Goal: Task Accomplishment & Management: Manage account settings

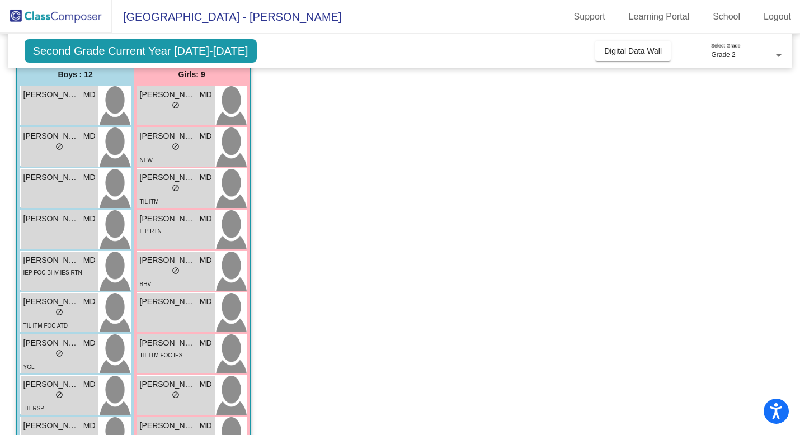
scroll to position [95, 0]
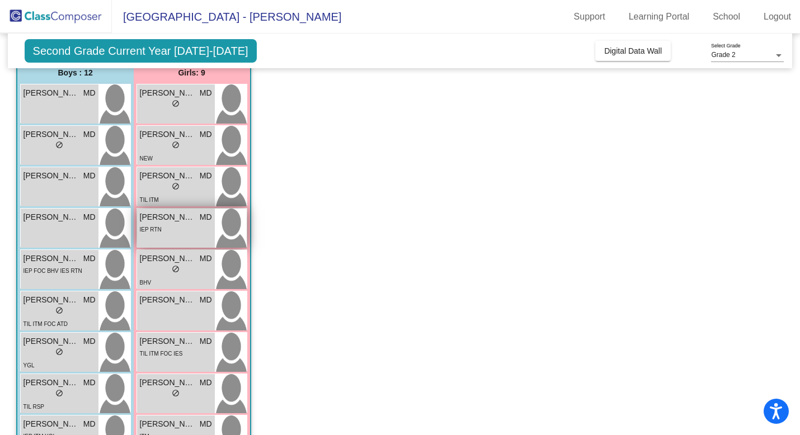
click at [188, 229] on div "IEP RTN" at bounding box center [176, 229] width 72 height 12
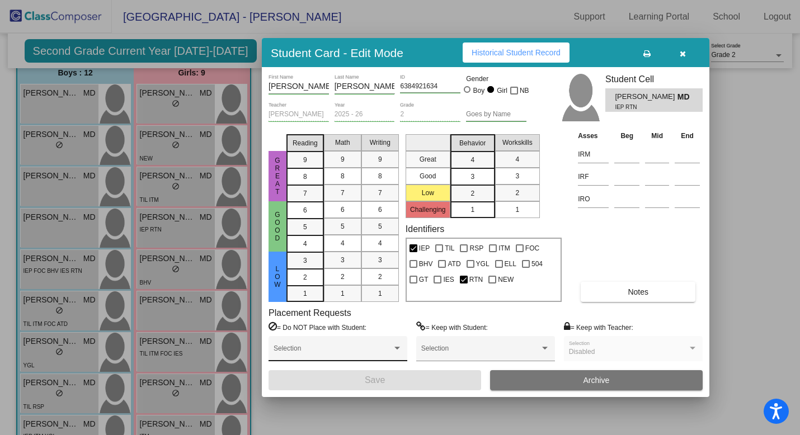
click at [374, 349] on span at bounding box center [333, 353] width 119 height 8
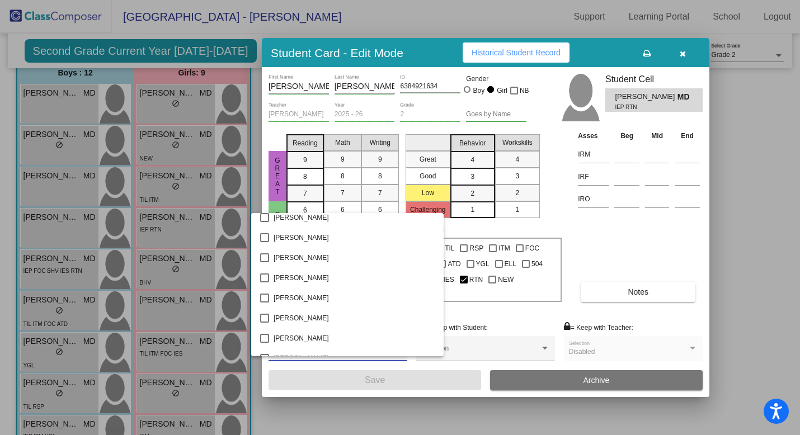
scroll to position [1438, 0]
click at [265, 320] on mat-pseudo-checkbox at bounding box center [264, 316] width 9 height 9
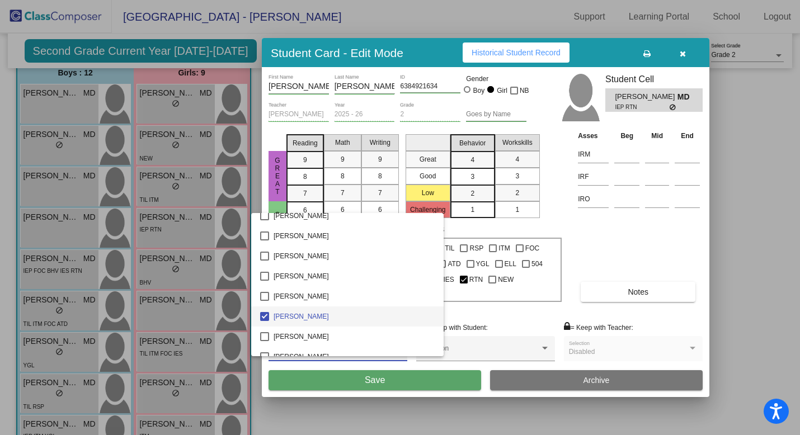
click at [349, 417] on div at bounding box center [400, 217] width 800 height 435
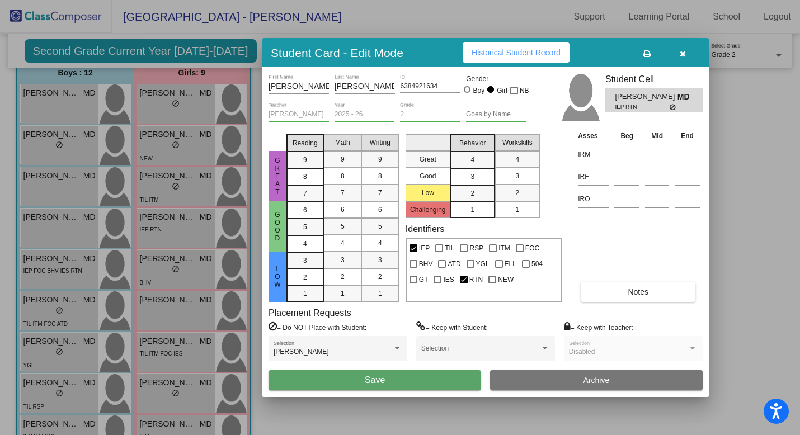
click at [171, 229] on div at bounding box center [400, 217] width 800 height 435
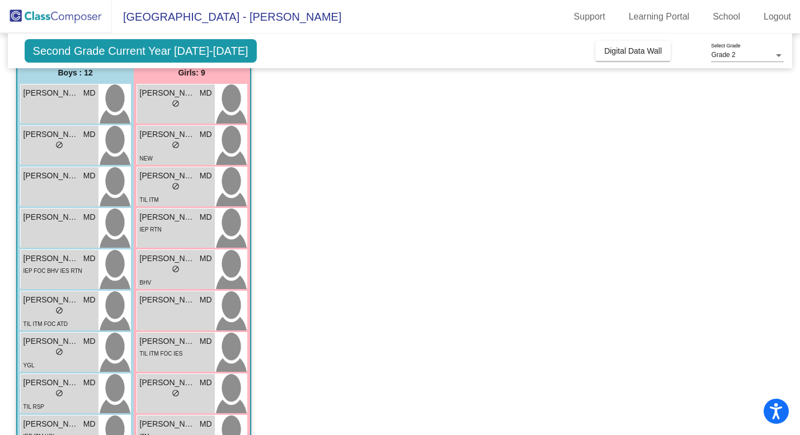
click at [171, 229] on div "IEP RTN" at bounding box center [176, 229] width 72 height 12
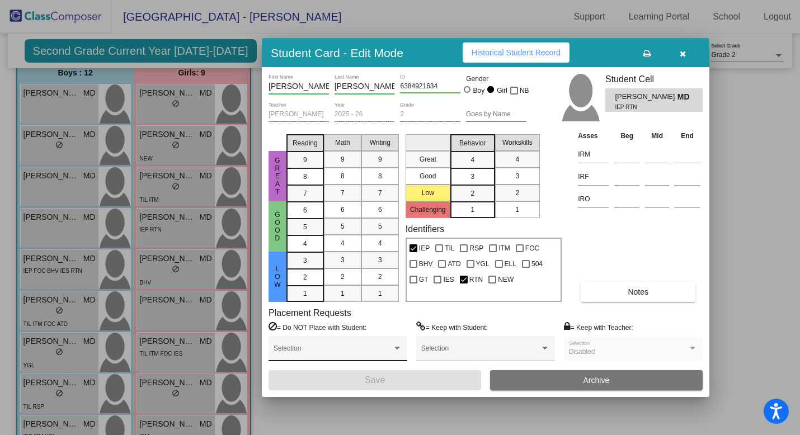
click at [360, 355] on span at bounding box center [333, 353] width 119 height 8
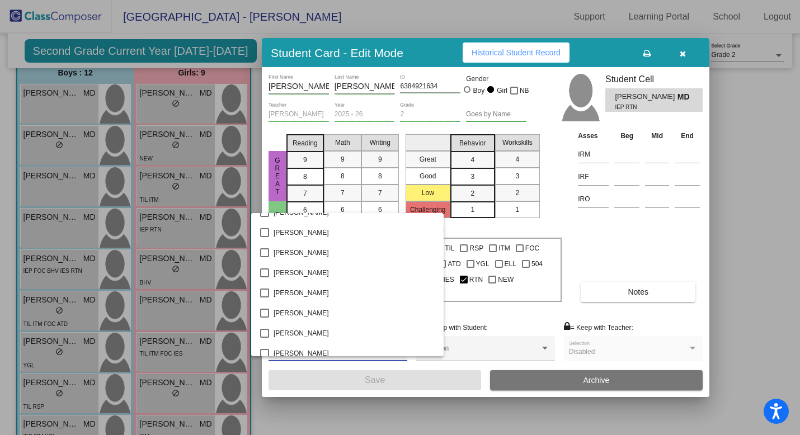
scroll to position [1445, 0]
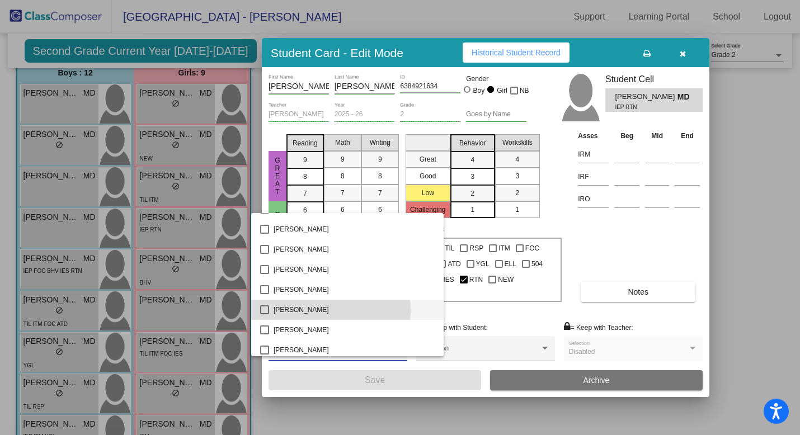
click at [315, 310] on span "[PERSON_NAME]" at bounding box center [354, 310] width 161 height 20
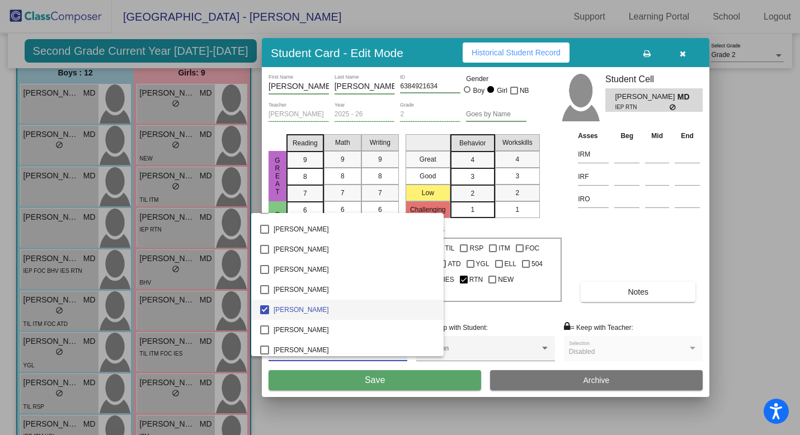
click at [381, 381] on div at bounding box center [400, 217] width 800 height 435
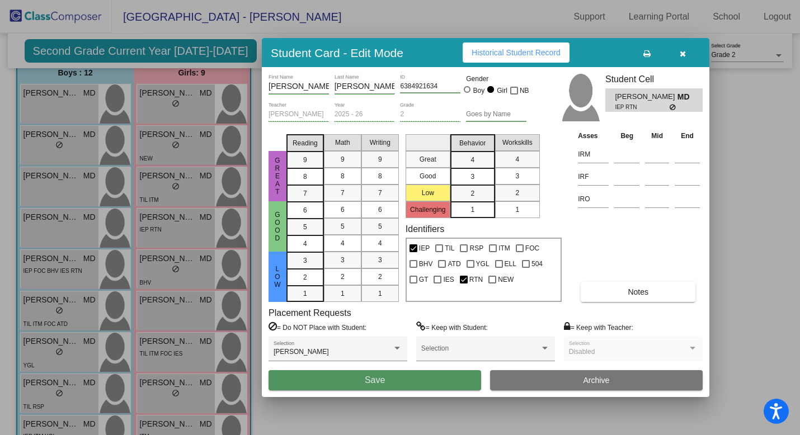
click at [368, 385] on span "Save" at bounding box center [375, 381] width 20 height 10
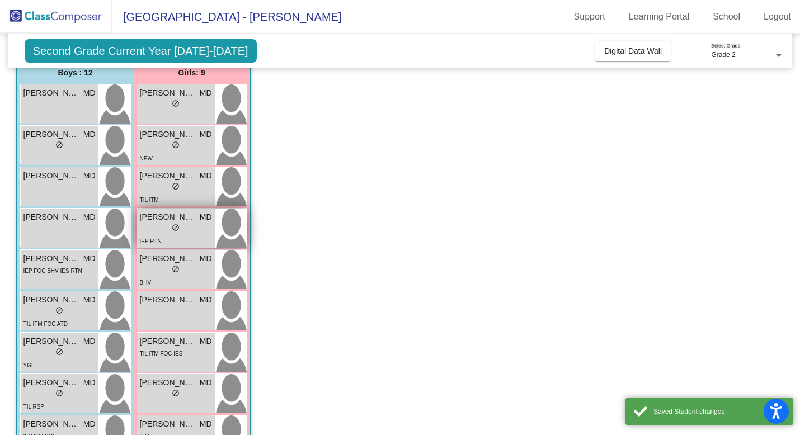
click at [181, 233] on div "lock do_not_disturb_alt" at bounding box center [176, 229] width 72 height 12
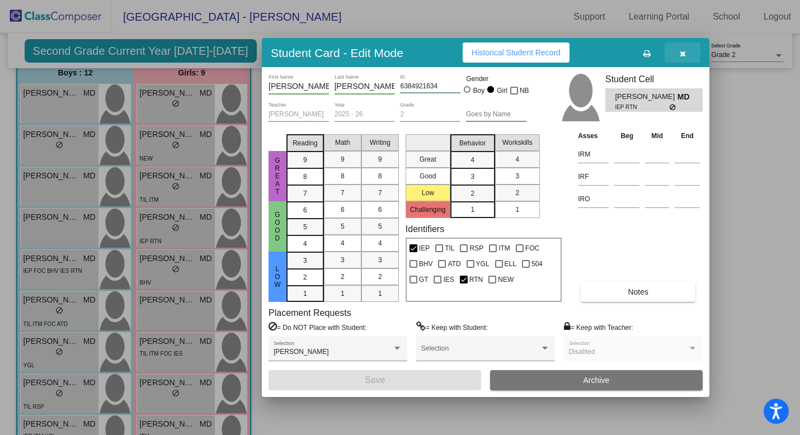
click at [683, 58] on button "button" at bounding box center [683, 53] width 36 height 20
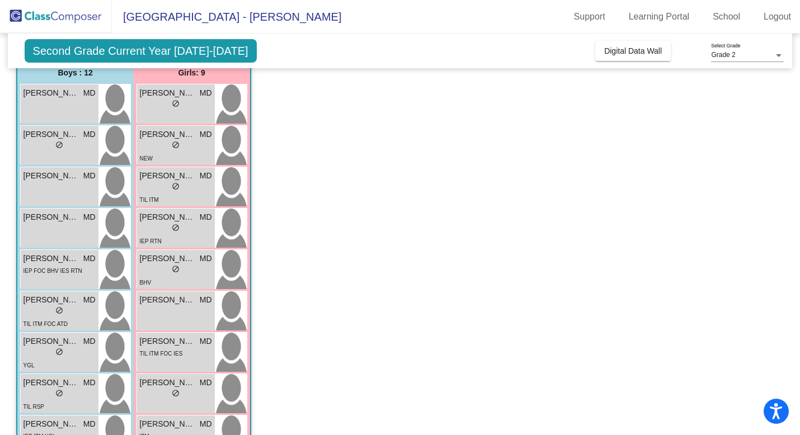
click at [705, 263] on app-classroom "Class 6 picture_as_pdf [PERSON_NAME] Add Student First Name Last Name Student I…" at bounding box center [400, 305] width 769 height 588
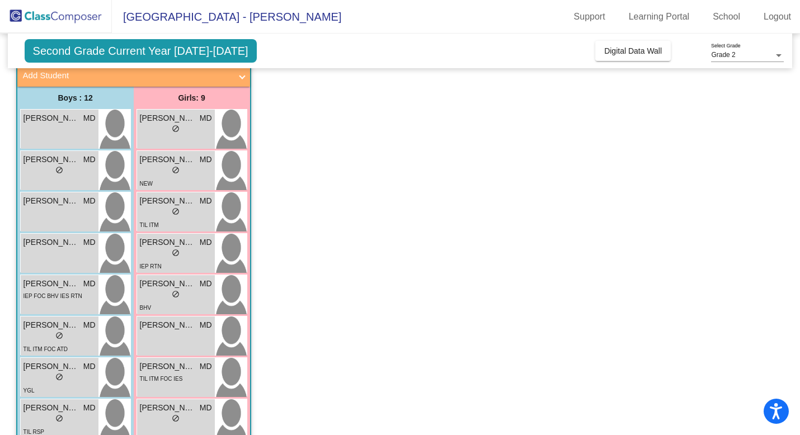
scroll to position [68, 0]
